Goal: Transaction & Acquisition: Purchase product/service

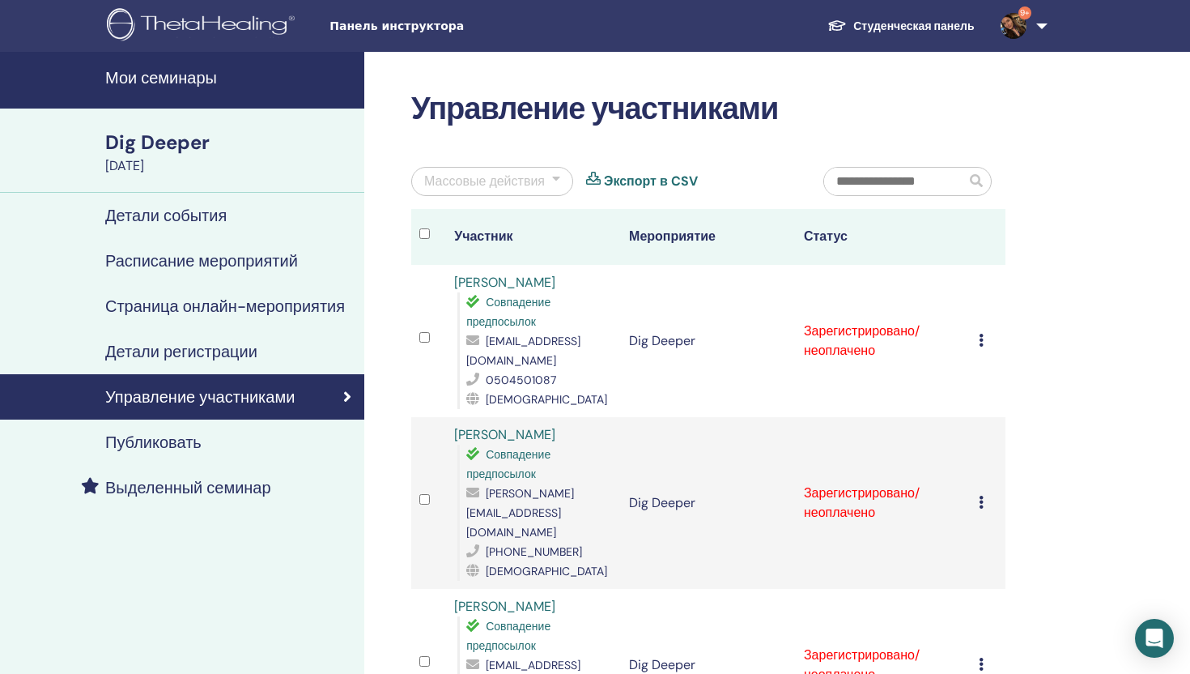
click at [236, 219] on div "Детали события" at bounding box center [182, 215] width 338 height 19
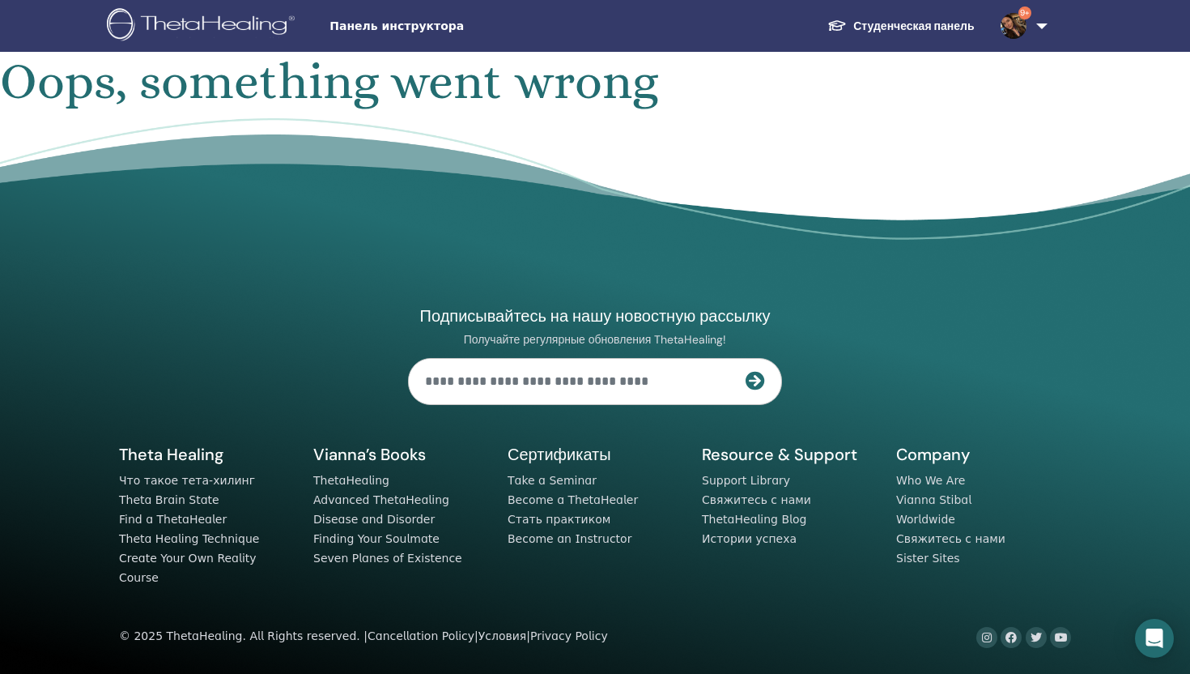
click at [907, 17] on link "Студенческая панель" at bounding box center [901, 26] width 172 height 30
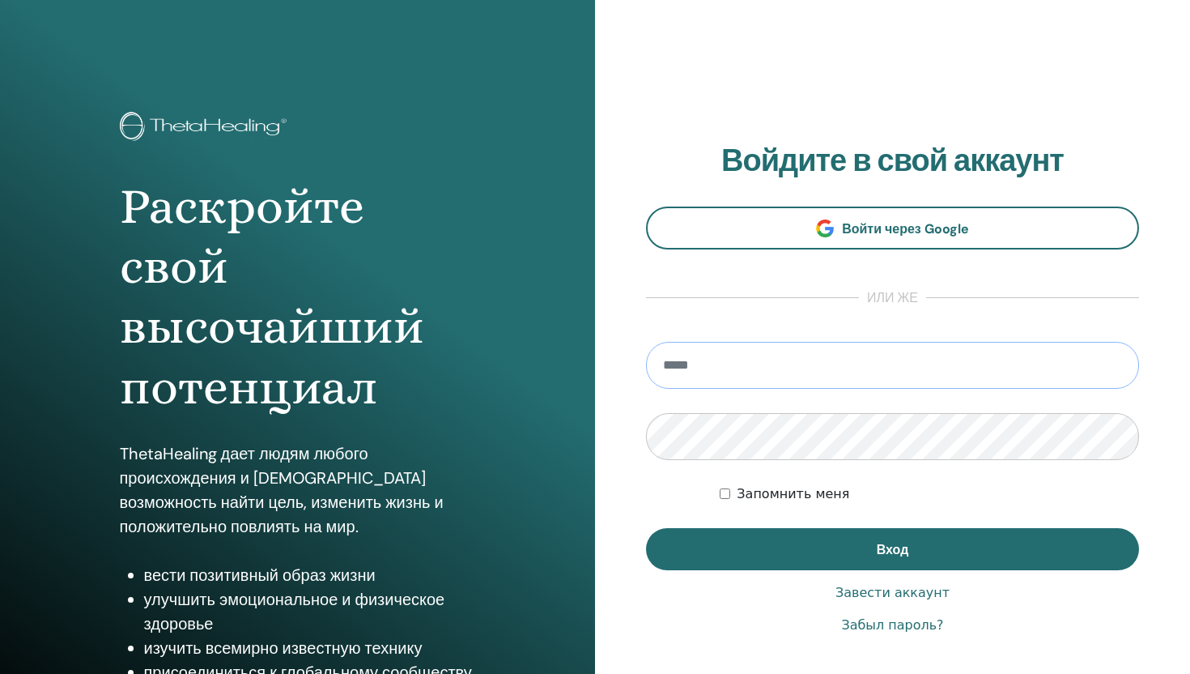
type input "**********"
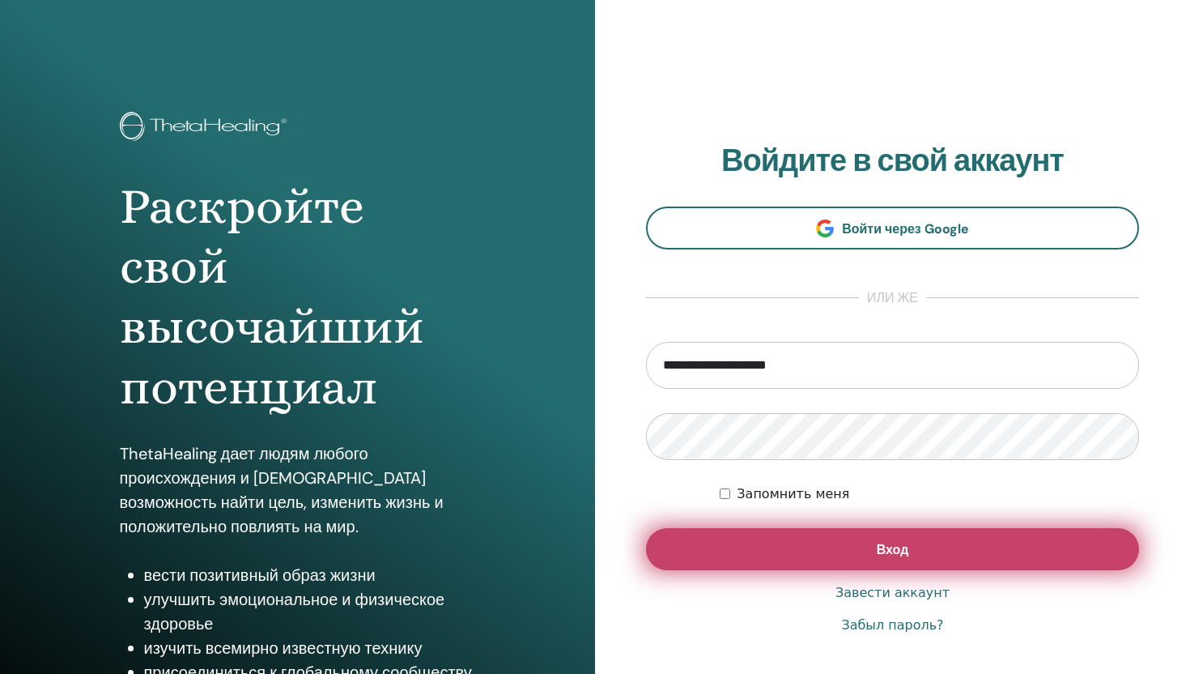
click at [845, 546] on button "Вход" at bounding box center [892, 549] width 493 height 42
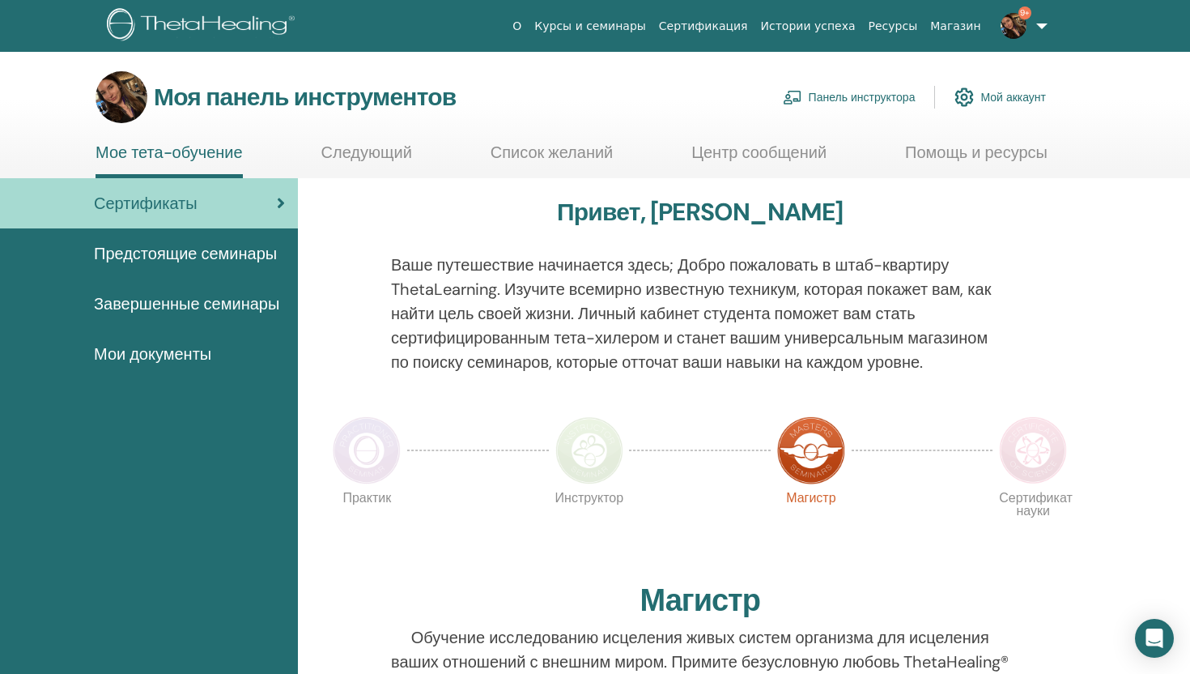
click at [847, 96] on font "Панель инструктора" at bounding box center [862, 98] width 107 height 15
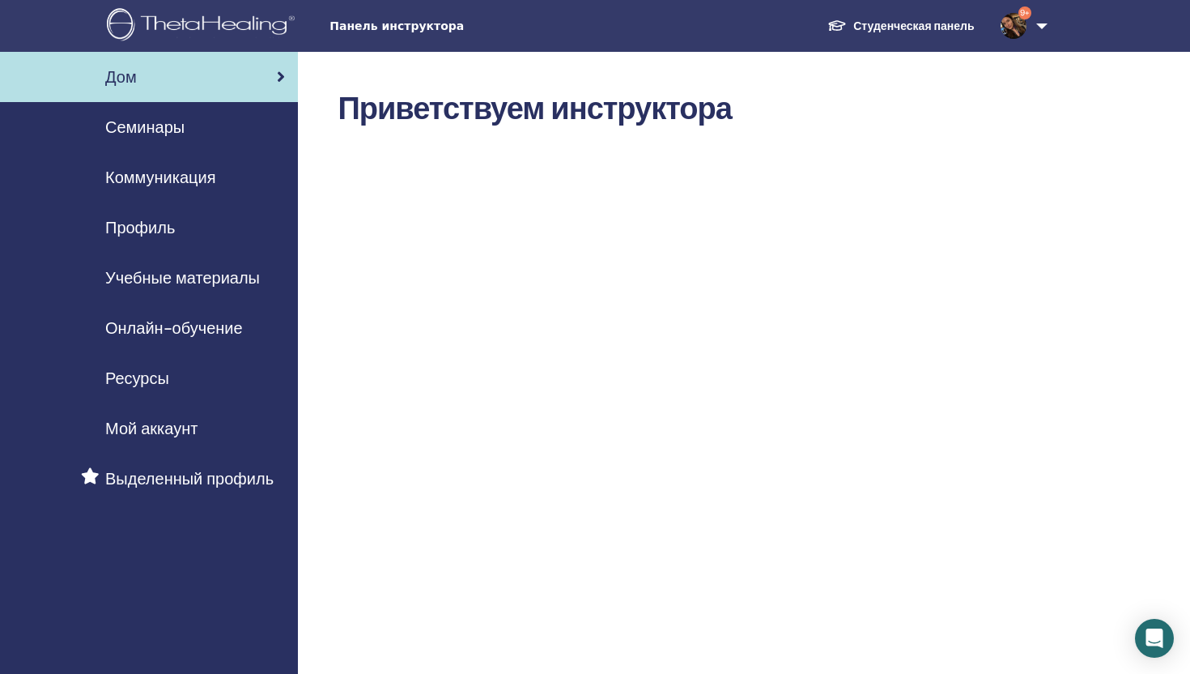
click at [219, 132] on div "Семинары" at bounding box center [149, 127] width 272 height 24
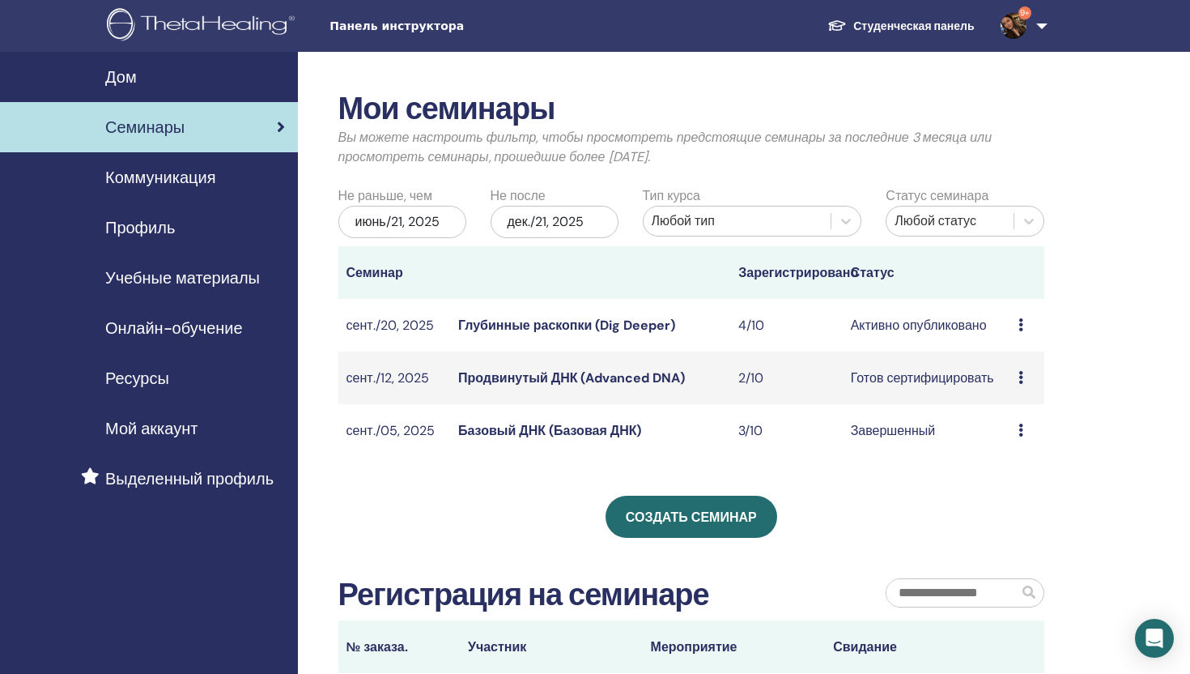
click at [226, 331] on font "Онлайн-обучение" at bounding box center [174, 327] width 138 height 21
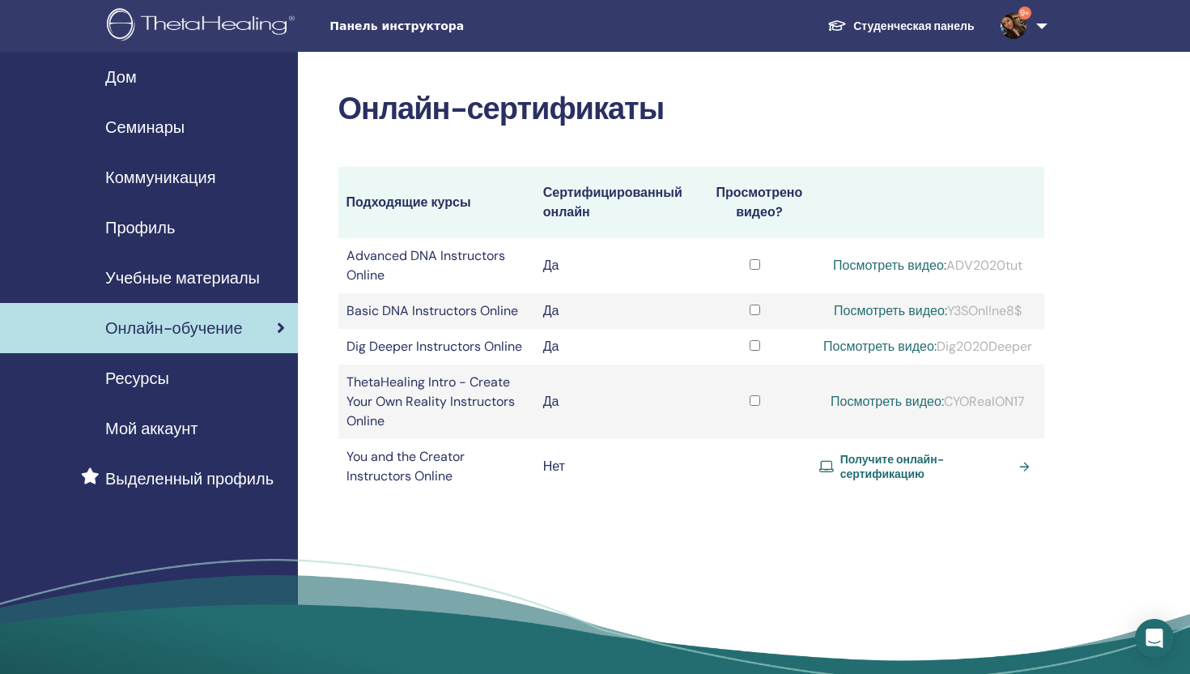
click at [849, 481] on span "Получите онлайн-сертификацию" at bounding box center [926, 466] width 172 height 29
